Goal: Task Accomplishment & Management: Manage account settings

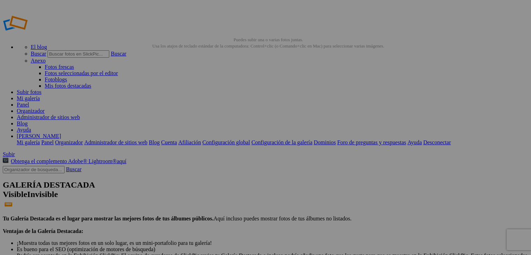
drag, startPoint x: 201, startPoint y: 104, endPoint x: 241, endPoint y: 101, distance: 40.6
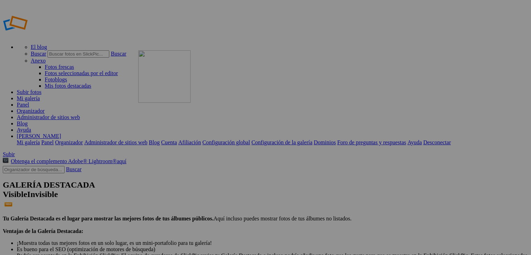
drag, startPoint x: 199, startPoint y: 111, endPoint x: 239, endPoint y: 100, distance: 41.1
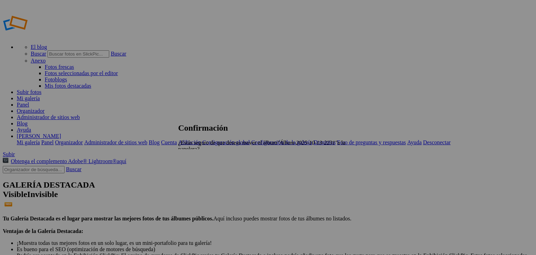
click at [202, 158] on span "Sí" at bounding box center [200, 161] width 5 height 6
